Goal: Information Seeking & Learning: Learn about a topic

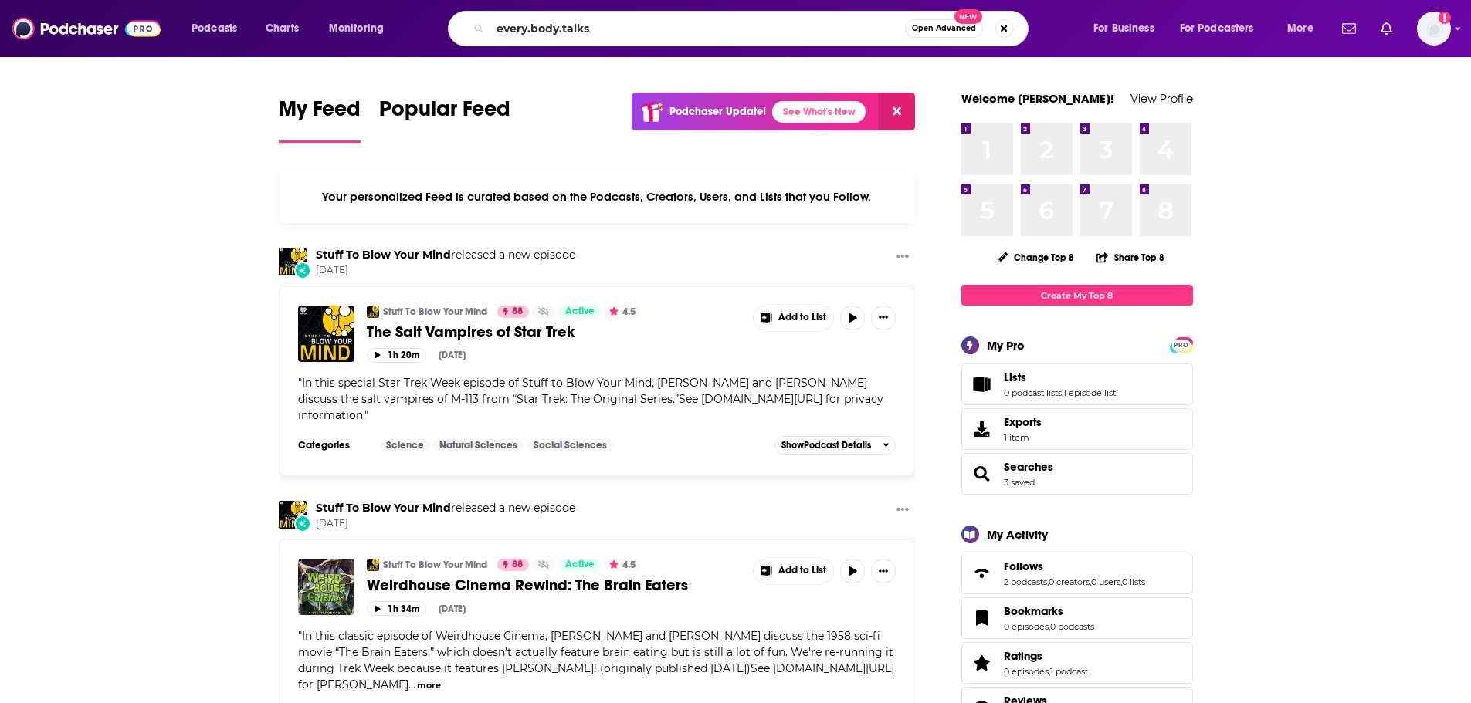
type input "every.body.talks"
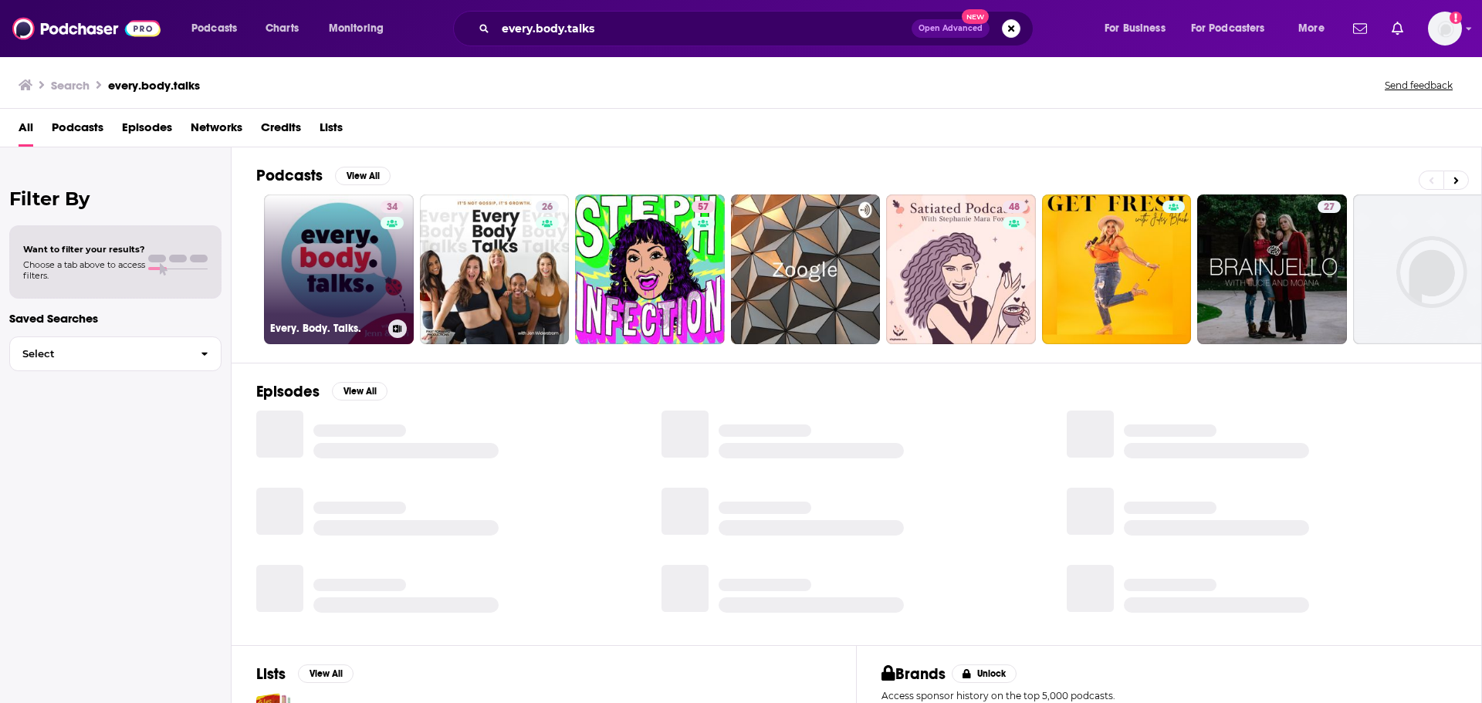
click at [342, 252] on link "34 Every. Body. Talks." at bounding box center [339, 270] width 150 height 150
